Goal: Information Seeking & Learning: Find specific fact

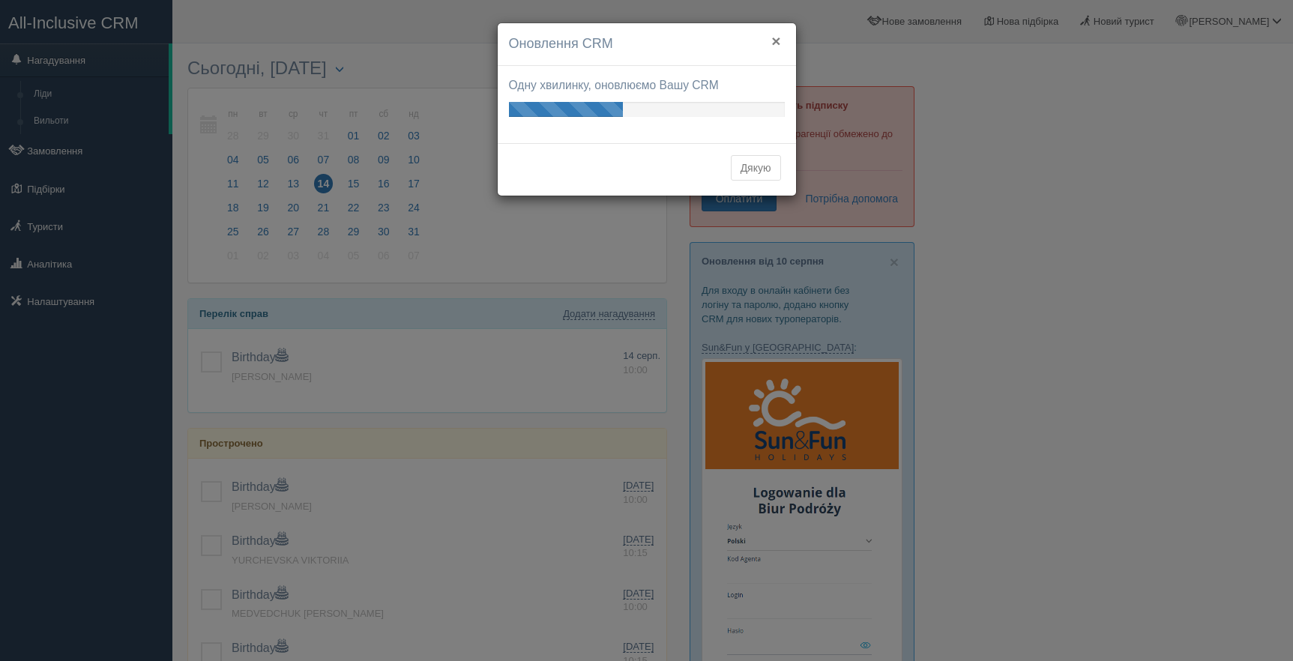
click at [778, 40] on button "×" at bounding box center [775, 41] width 9 height 16
click at [776, 41] on button "×" at bounding box center [775, 41] width 9 height 16
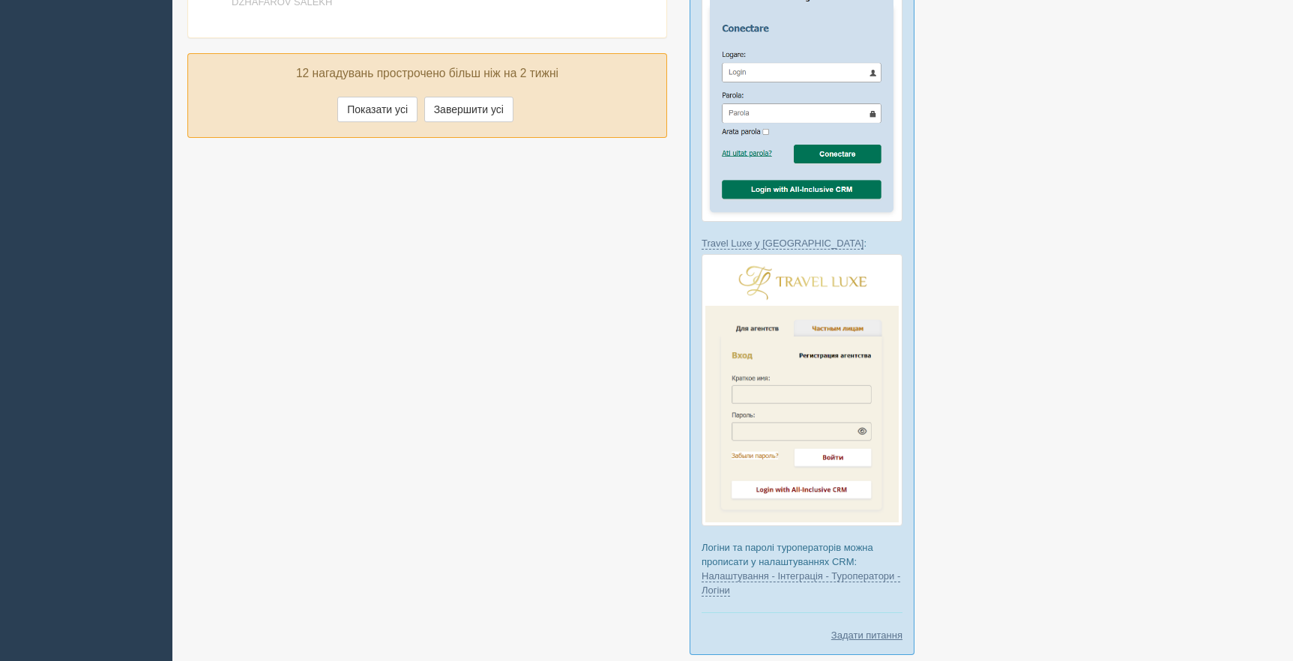
scroll to position [957, 0]
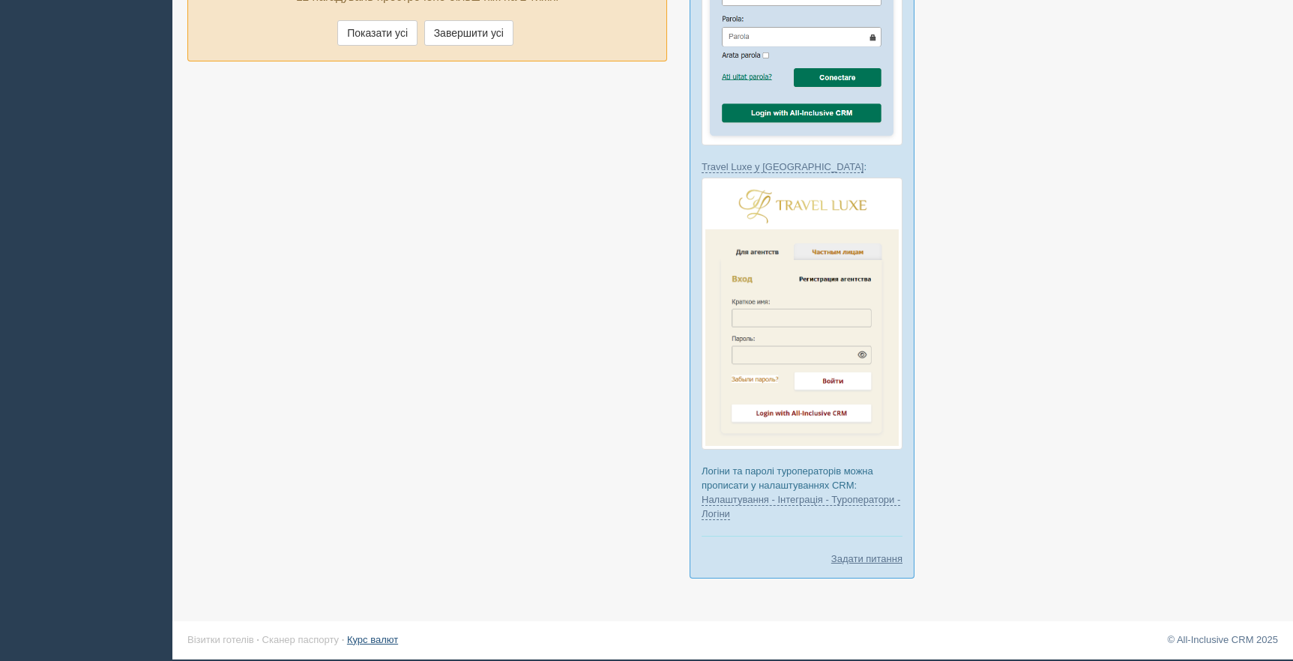
click at [383, 638] on link "Курс валют" at bounding box center [372, 639] width 51 height 11
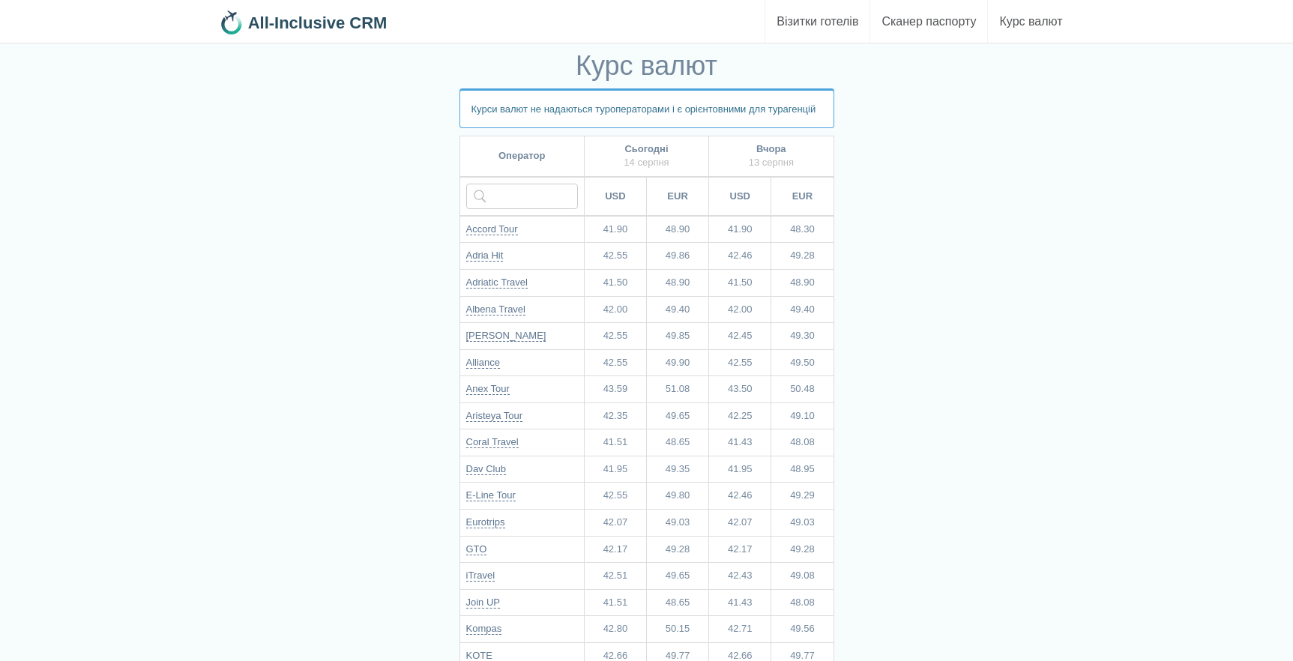
scroll to position [11, 0]
